Goal: Task Accomplishment & Management: Manage account settings

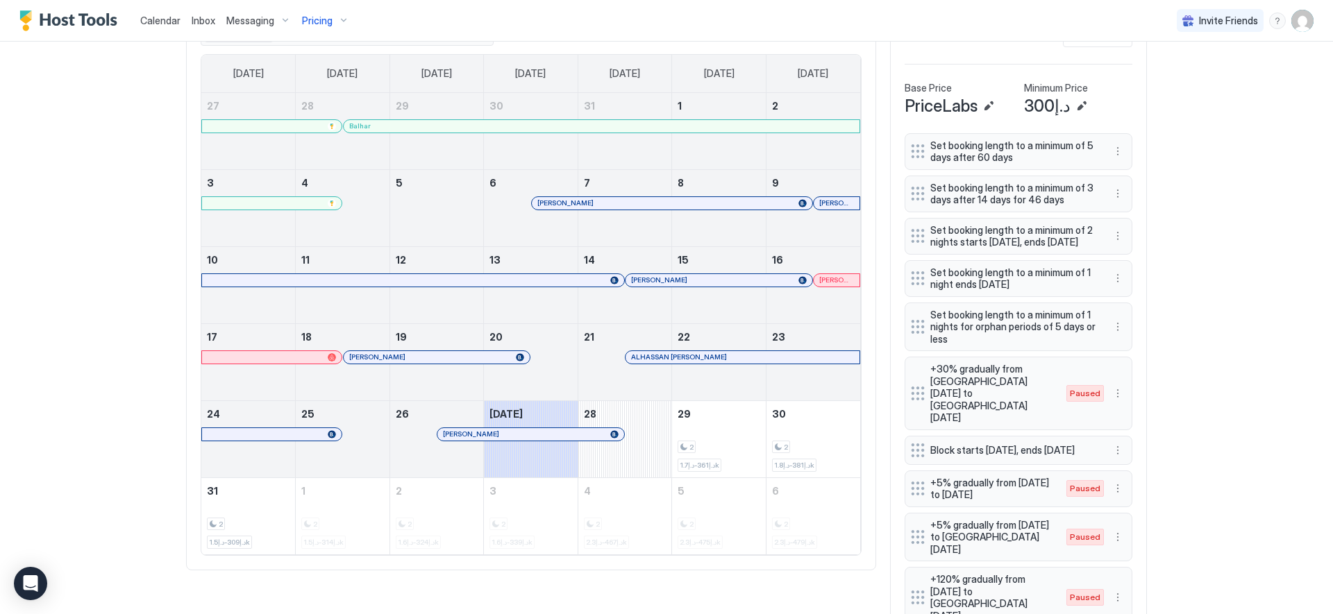
scroll to position [462, 0]
click at [1116, 273] on button "More options" at bounding box center [1117, 276] width 17 height 17
click at [1116, 295] on div "Edit" at bounding box center [1126, 296] width 31 height 10
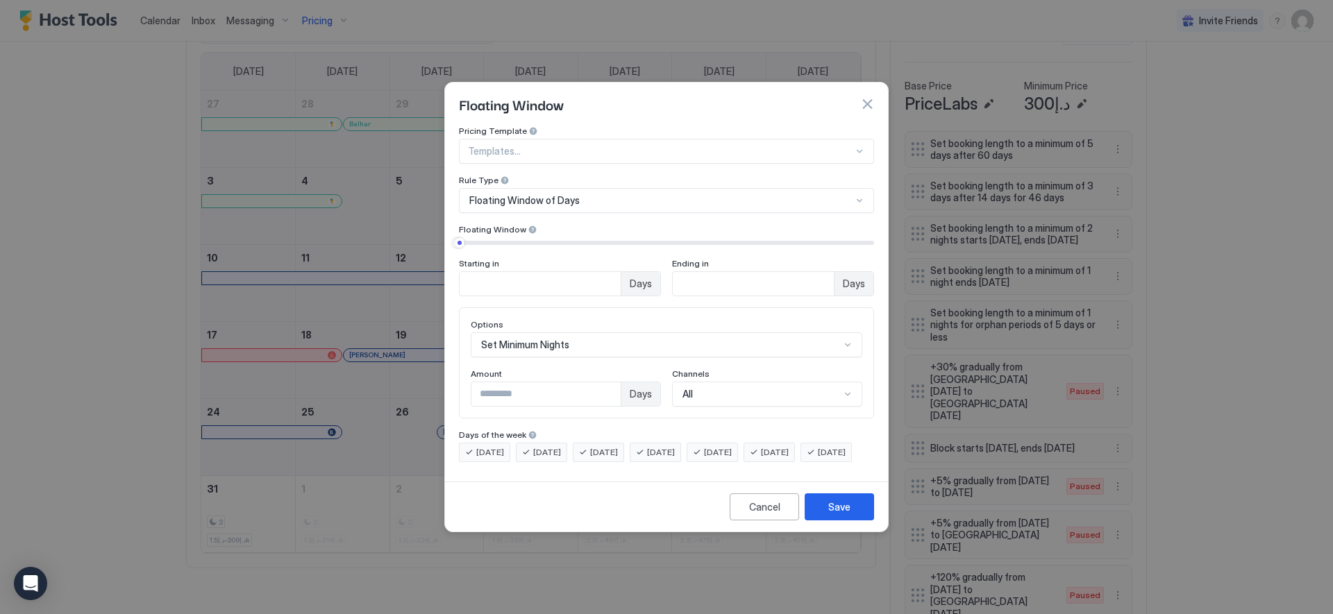
type input "*"
click at [621, 276] on input "*" at bounding box center [540, 284] width 161 height 24
click at [821, 513] on button "Save" at bounding box center [839, 507] width 69 height 27
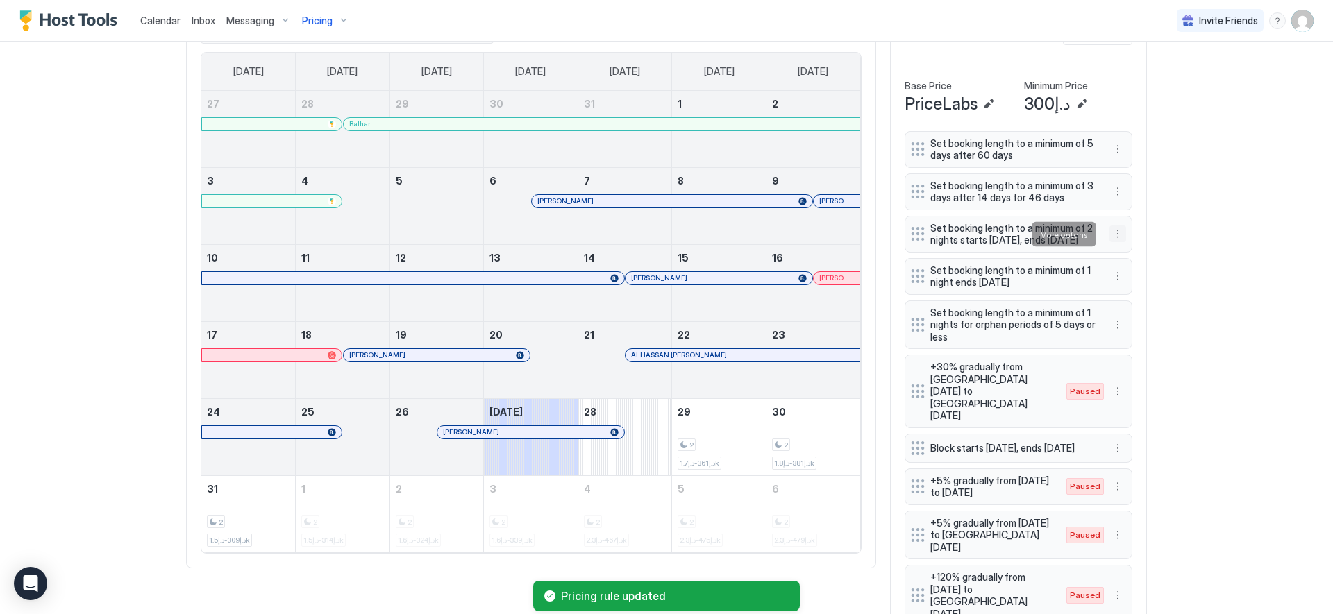
click at [1112, 229] on button "More options" at bounding box center [1117, 234] width 17 height 17
click at [1123, 253] on div "Edit" at bounding box center [1126, 254] width 31 height 10
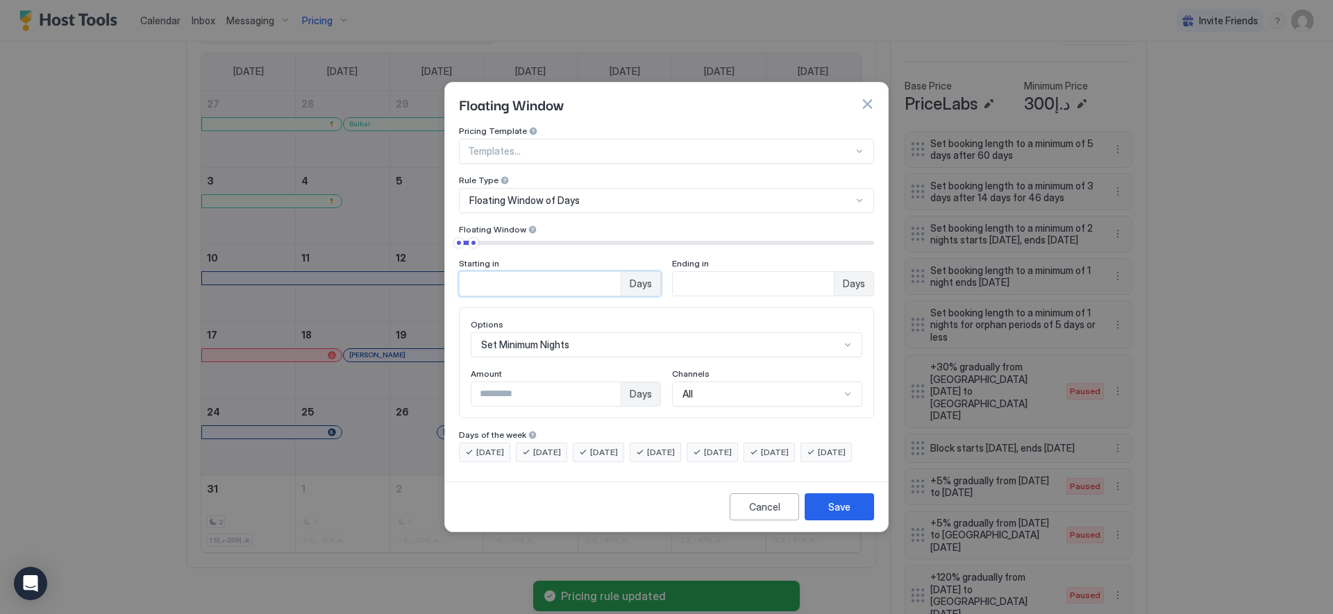
type input "*"
click at [607, 275] on input "*" at bounding box center [540, 284] width 161 height 24
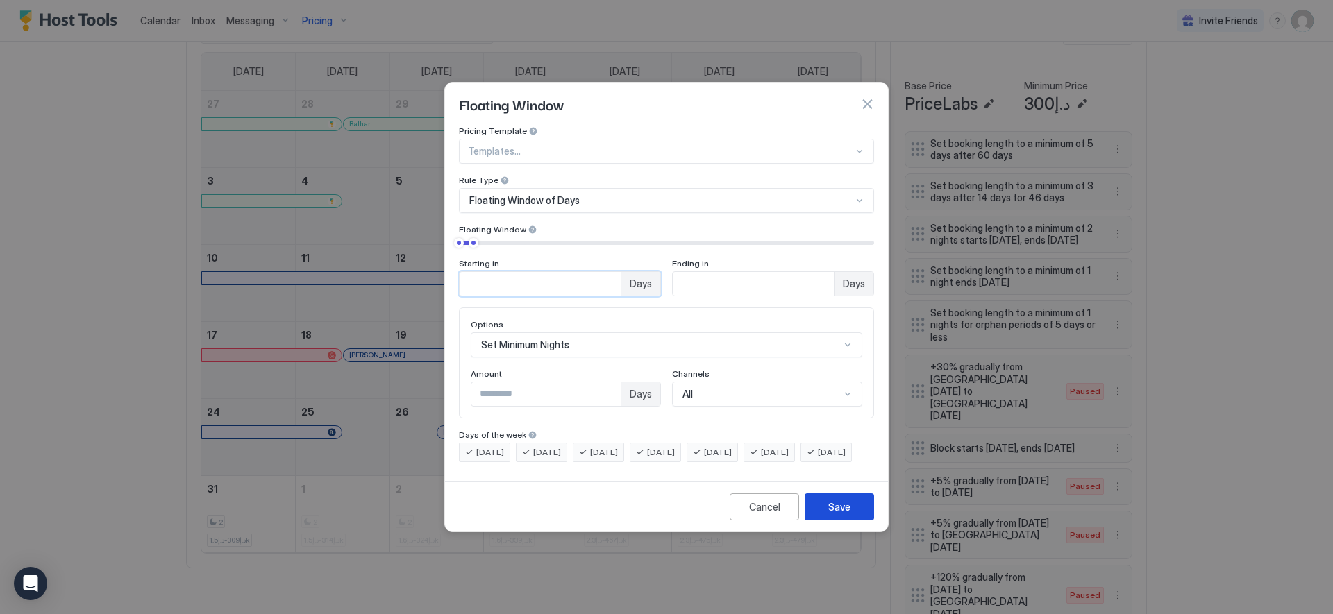
click at [855, 515] on button "Save" at bounding box center [839, 507] width 69 height 27
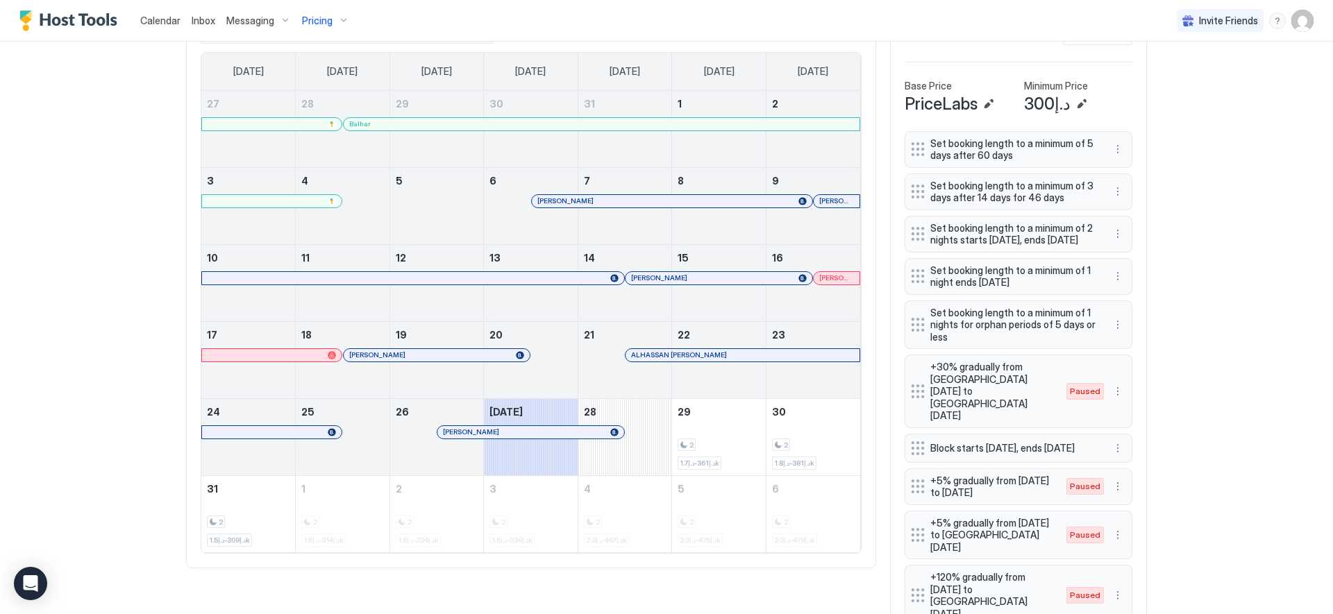
click at [87, 176] on div "Calendar Inbox Messaging Pricing Invite Friends EN Home Pricing FIVE Palm Synce…" at bounding box center [666, 307] width 1333 height 614
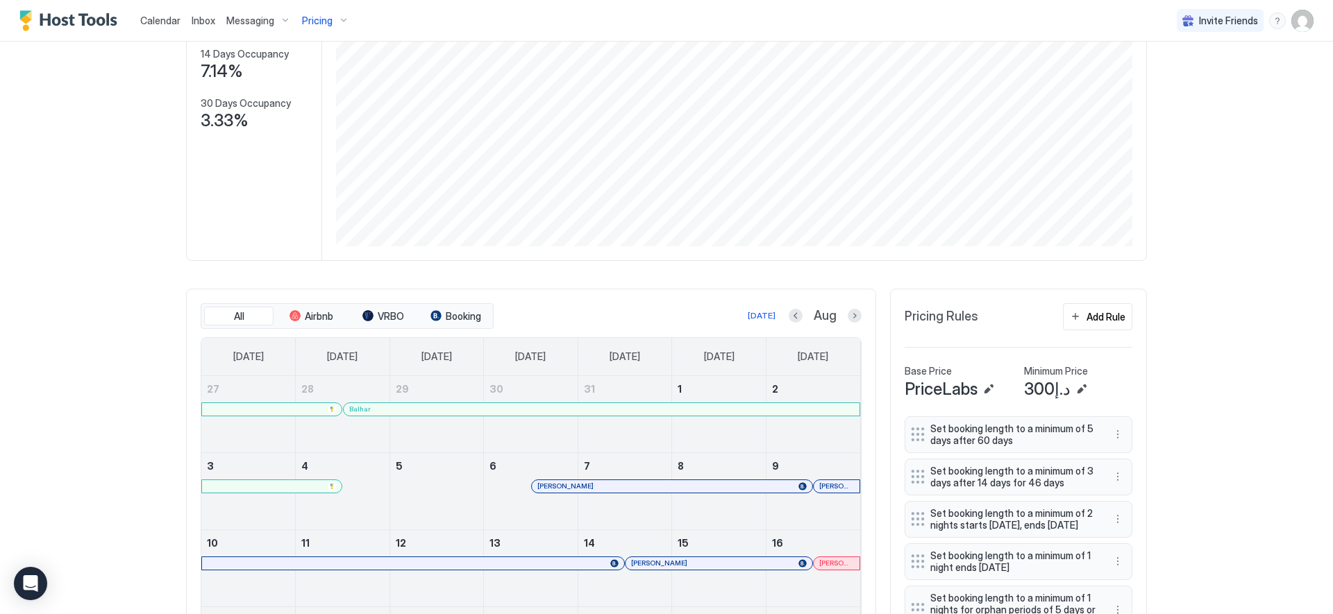
scroll to position [0, 0]
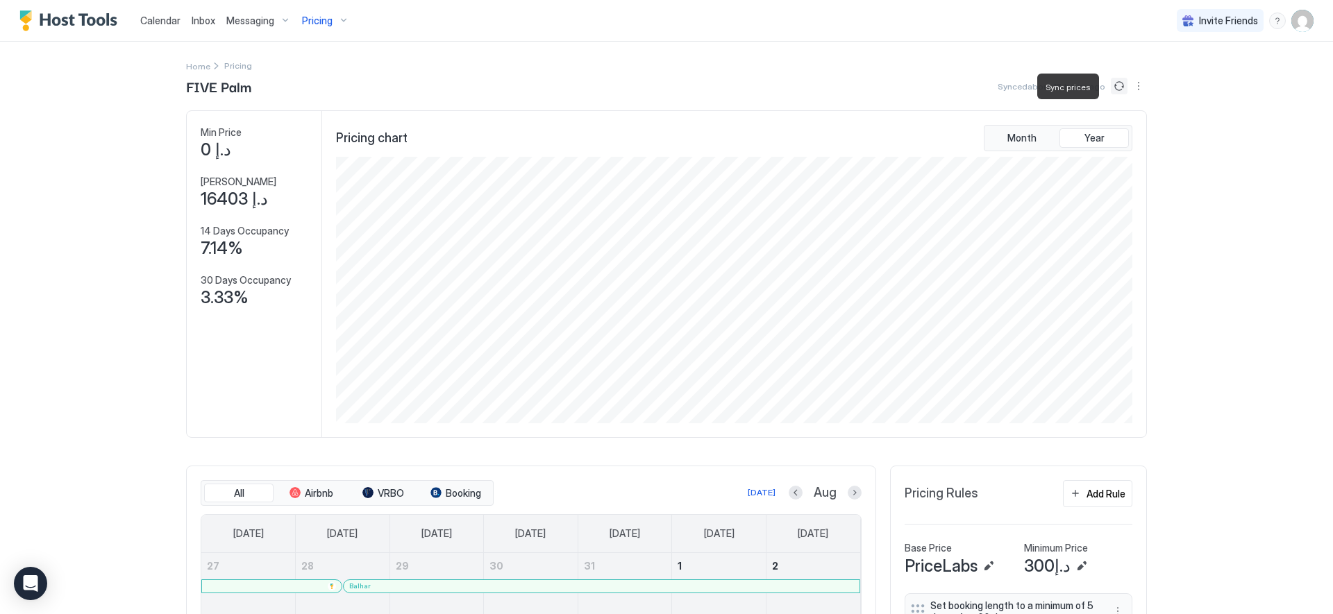
click at [1115, 88] on button "Sync prices" at bounding box center [1119, 86] width 17 height 17
click at [1120, 84] on button "Sync prices" at bounding box center [1119, 83] width 17 height 17
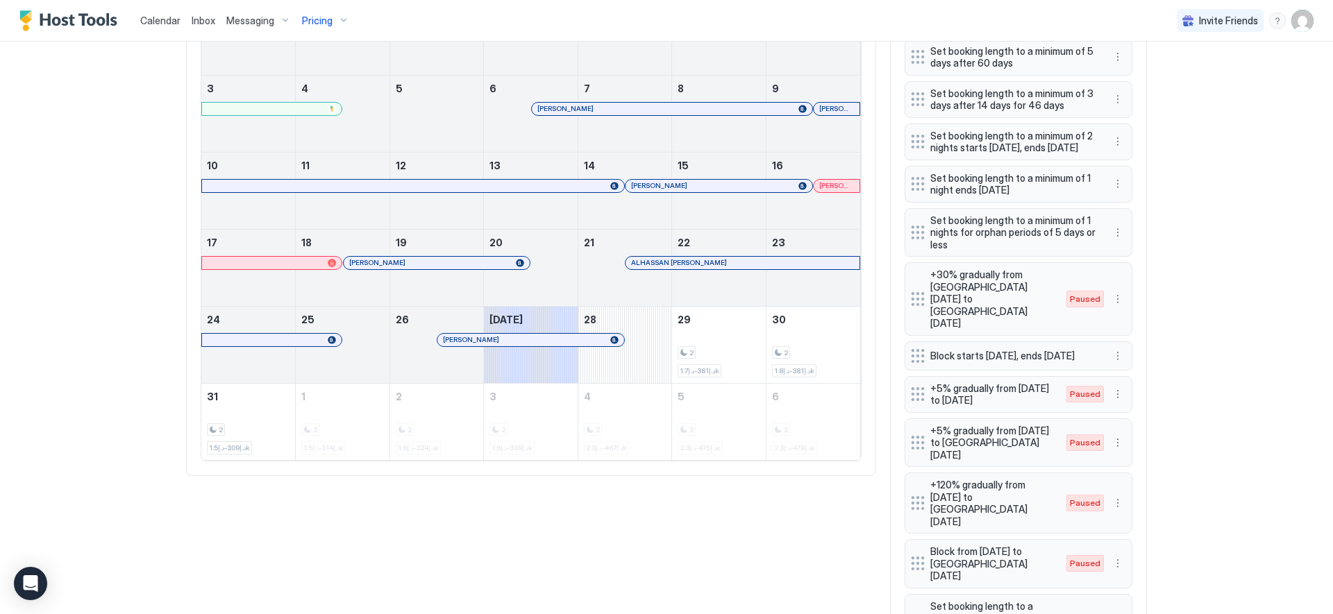
scroll to position [523, 0]
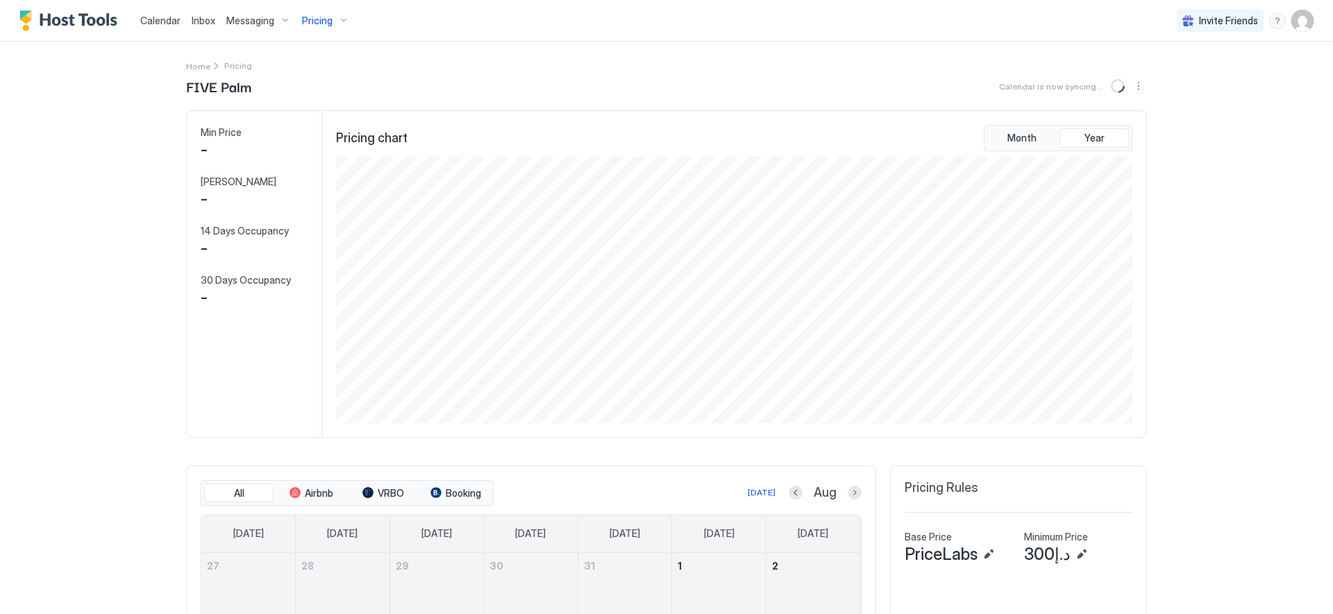
scroll to position [267, 799]
